Goal: Navigation & Orientation: Find specific page/section

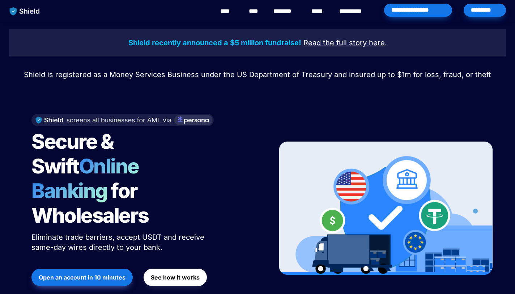
click at [346, 12] on link "**********" at bounding box center [355, 11] width 33 height 9
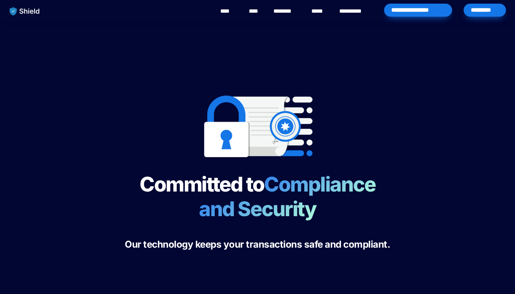
click at [230, 9] on link "****" at bounding box center [228, 11] width 16 height 9
